Goal: Transaction & Acquisition: Download file/media

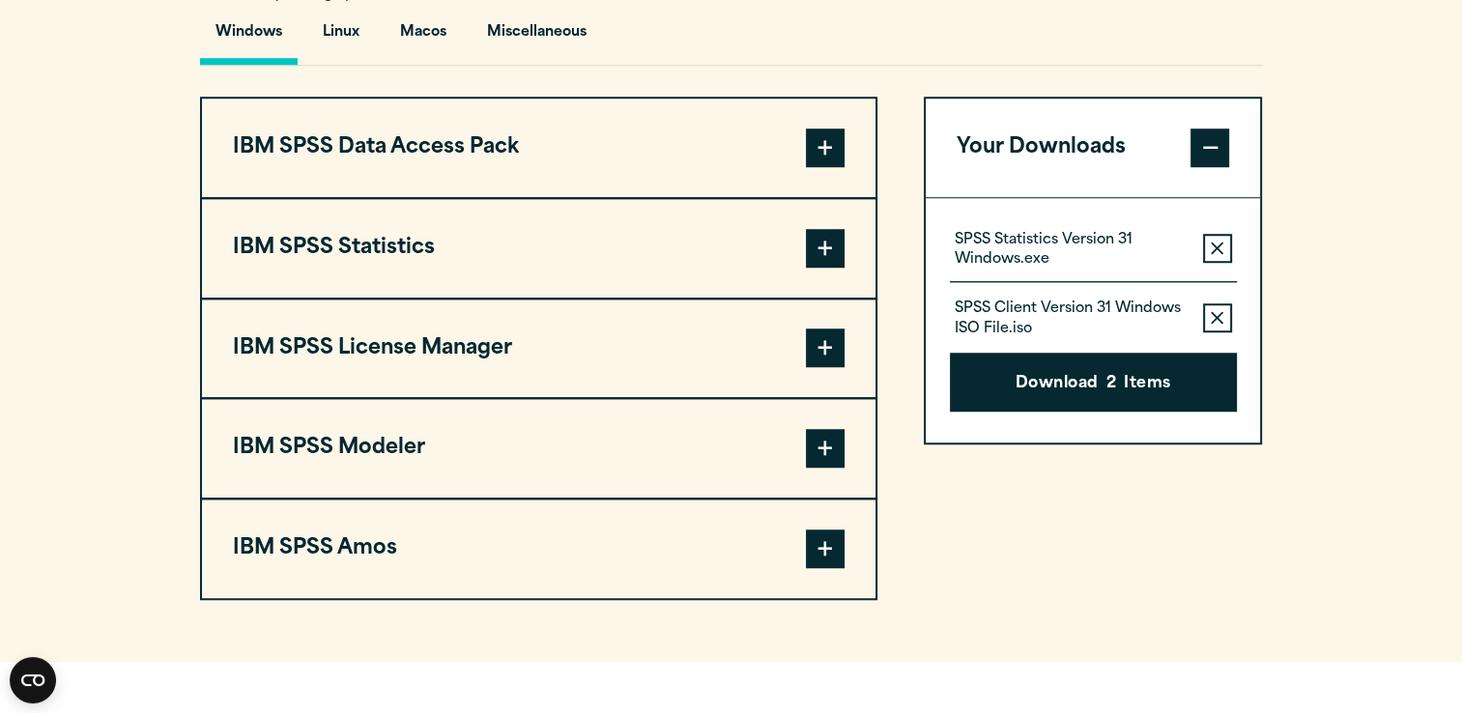
click at [1218, 323] on button "Remove this item from your software download list" at bounding box center [1217, 317] width 29 height 29
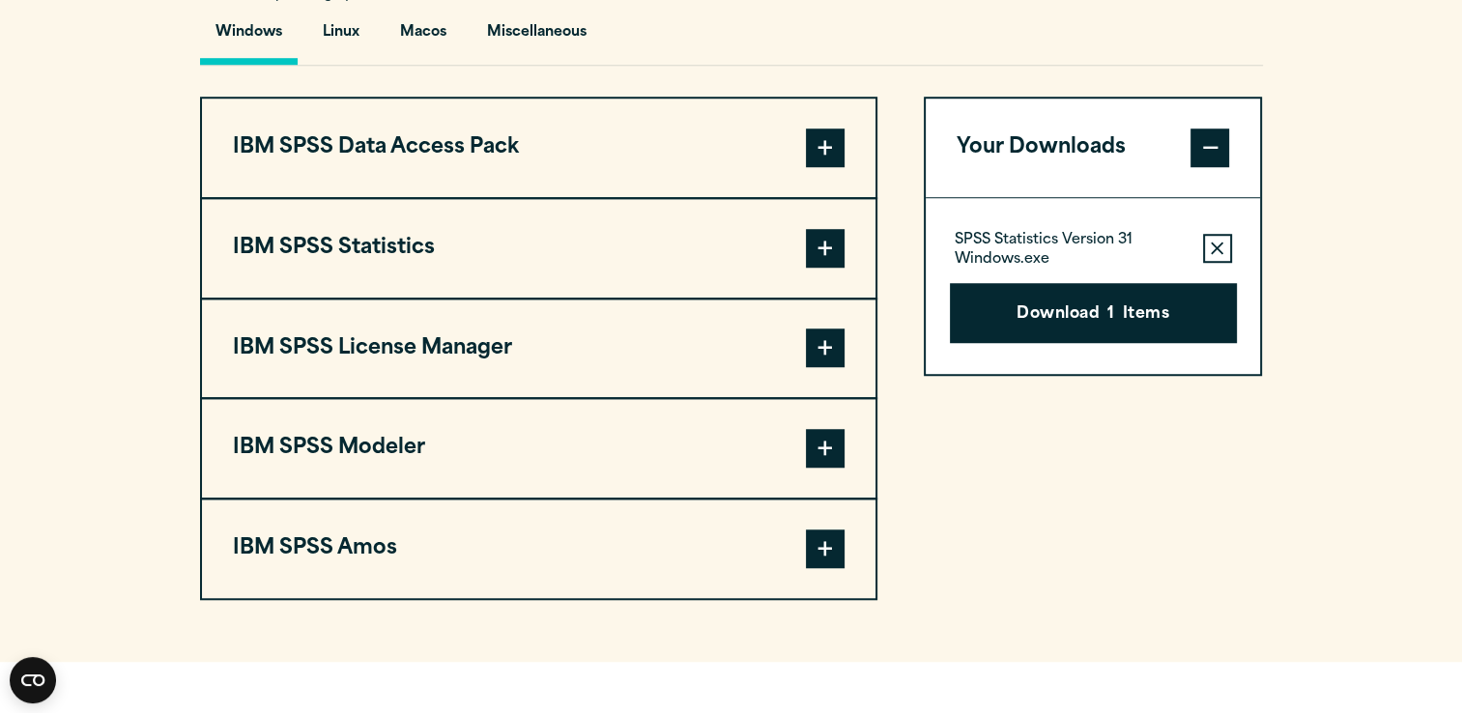
click at [1216, 253] on icon "button" at bounding box center [1217, 249] width 13 height 14
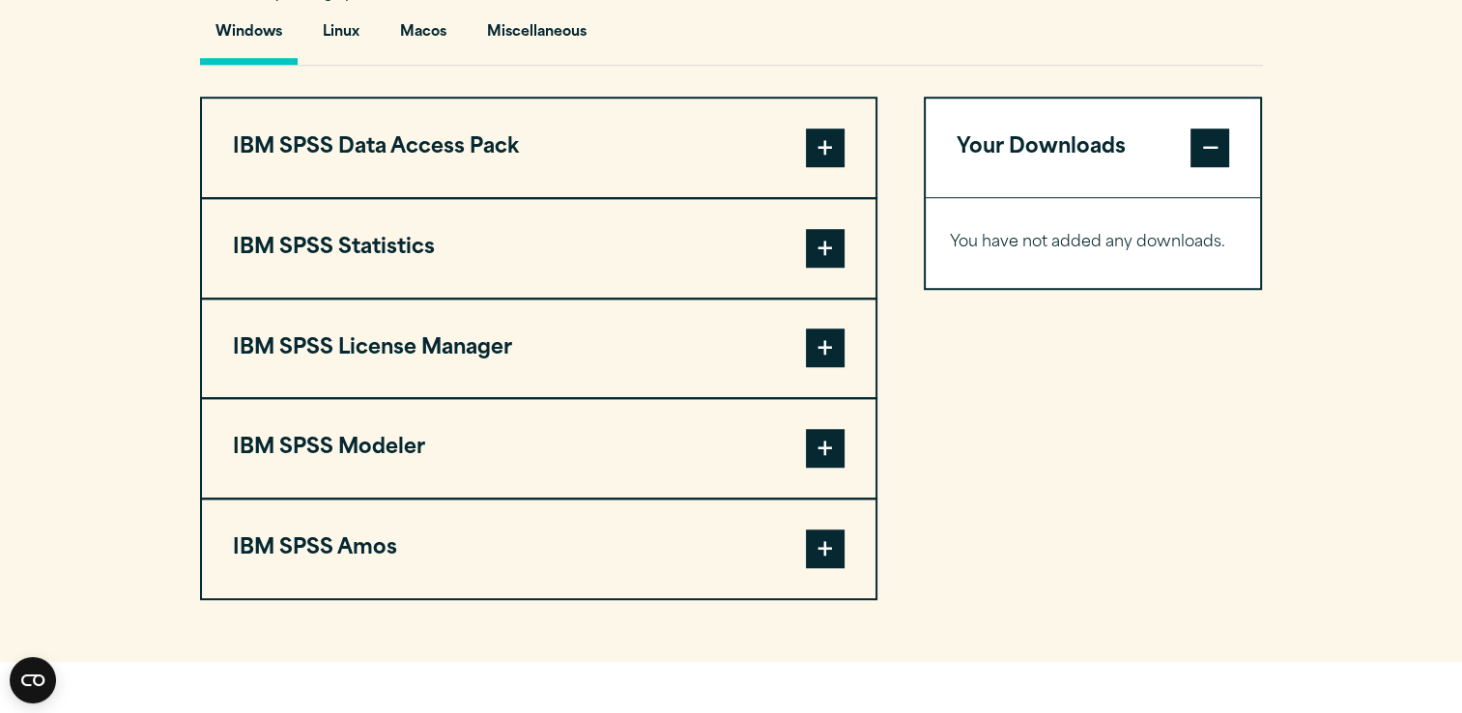
click at [811, 243] on span at bounding box center [825, 248] width 39 height 39
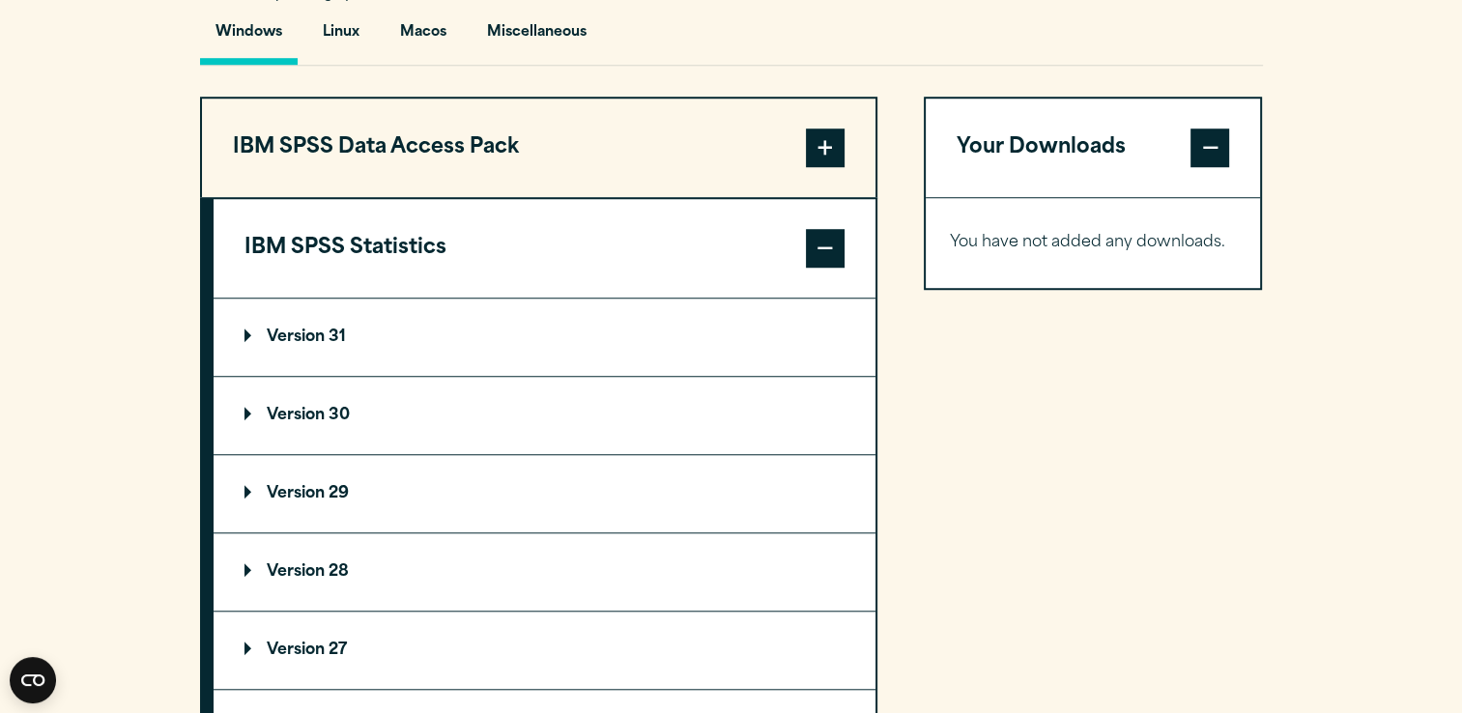
click at [300, 413] on p "Version 30" at bounding box center [297, 415] width 105 height 15
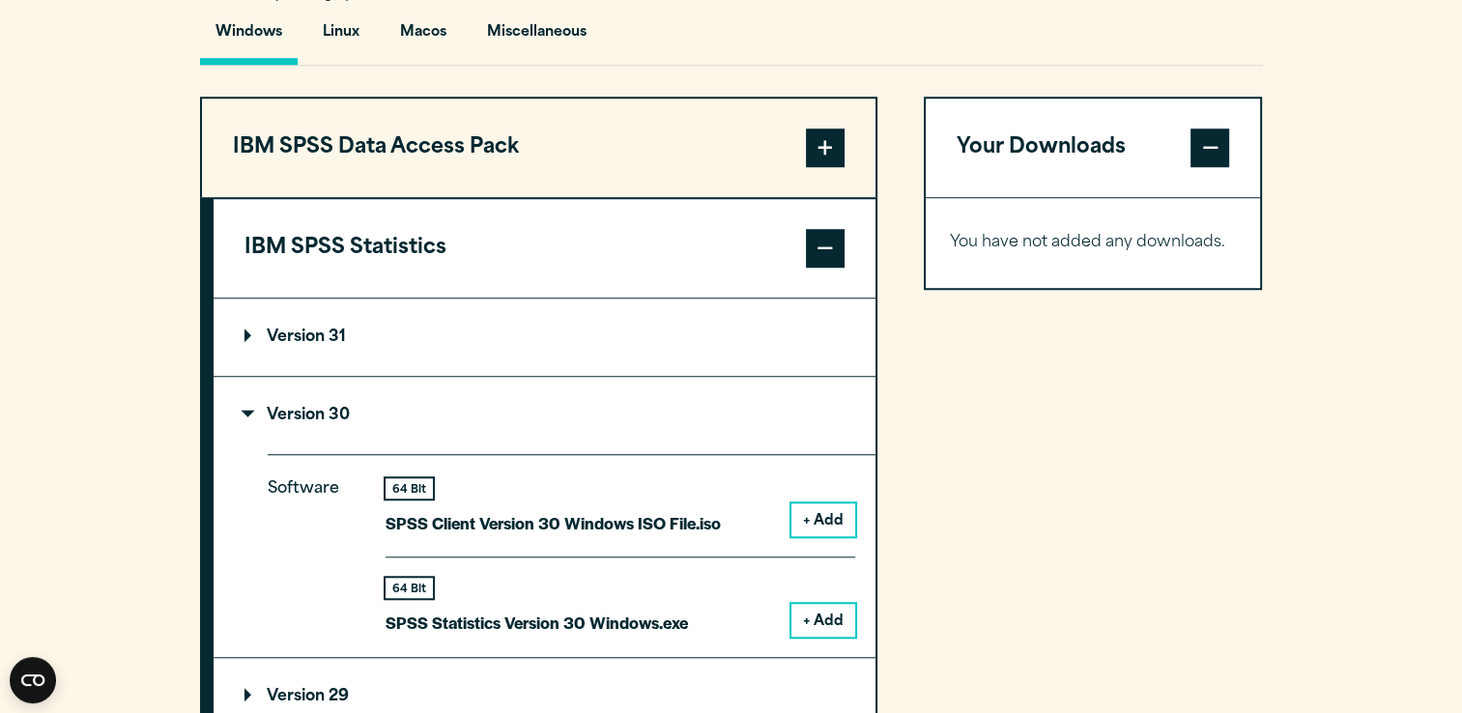
click at [820, 613] on button "+ Add" at bounding box center [824, 620] width 64 height 33
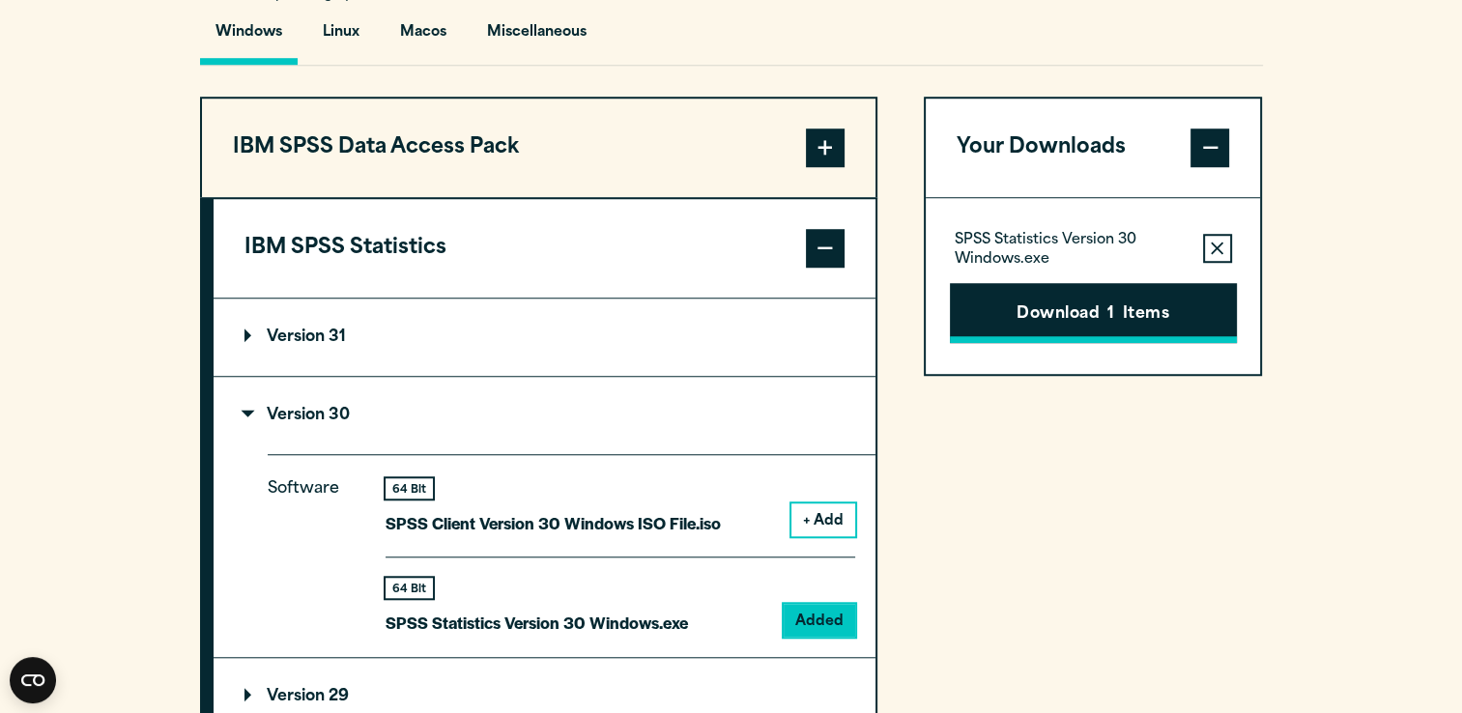
click at [1079, 303] on button "Download 1 Items" at bounding box center [1093, 313] width 287 height 60
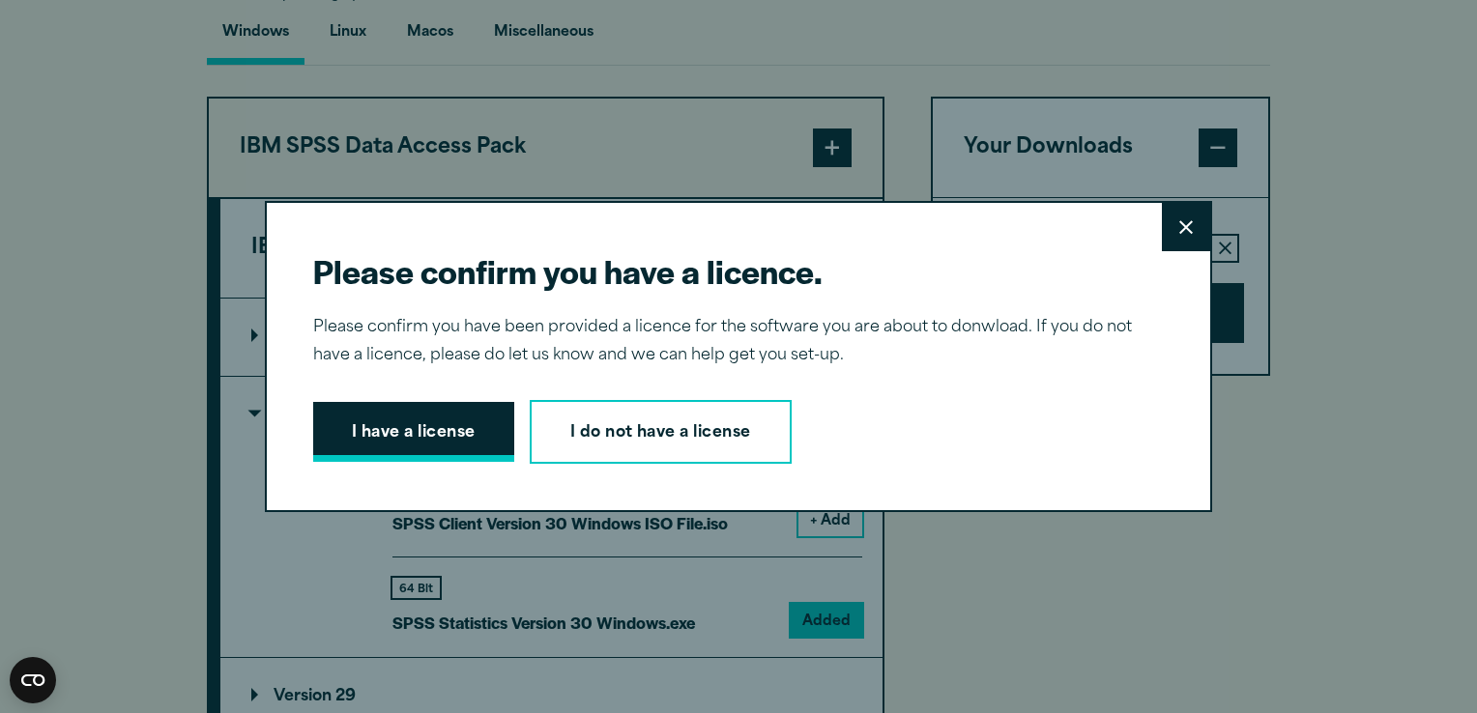
click at [398, 424] on button "I have a license" at bounding box center [413, 432] width 201 height 60
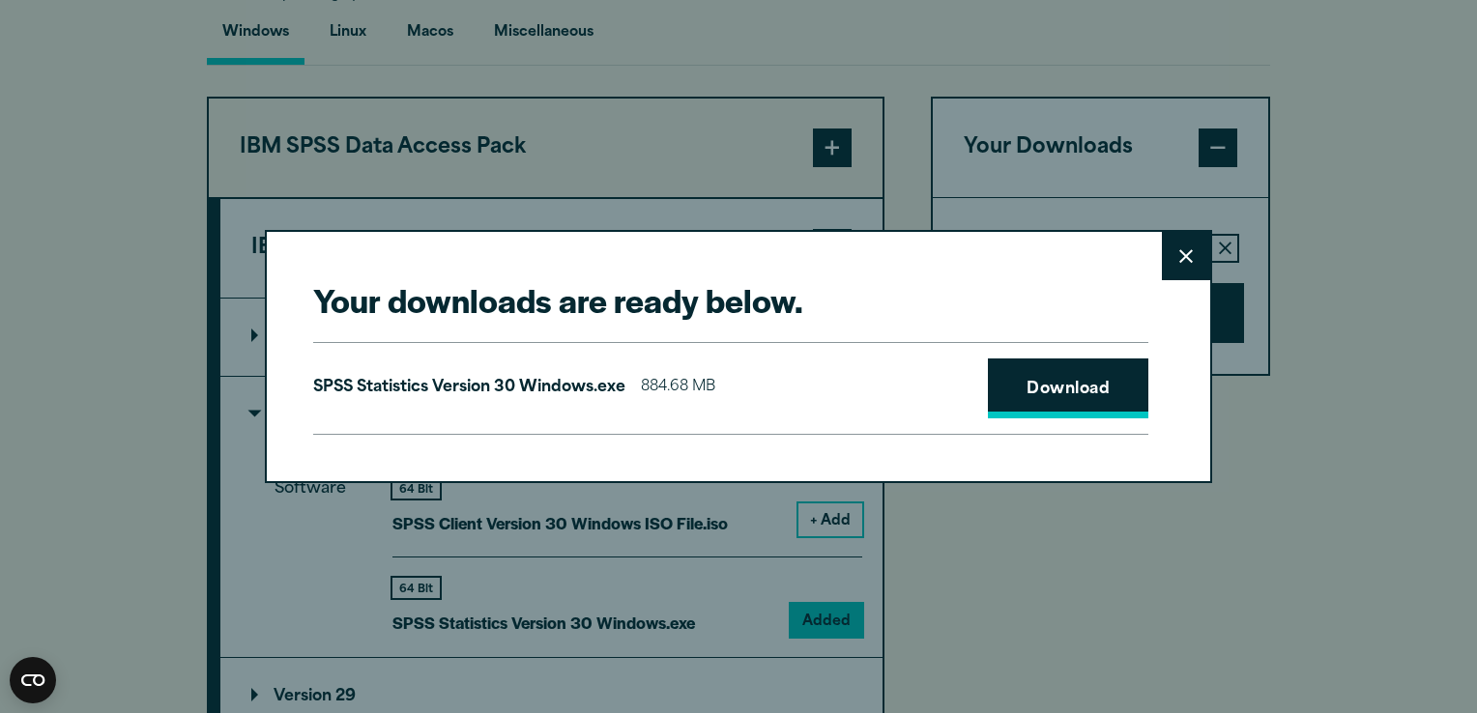
click at [1047, 376] on link "Download" at bounding box center [1068, 389] width 160 height 60
